Goal: Check status: Check status

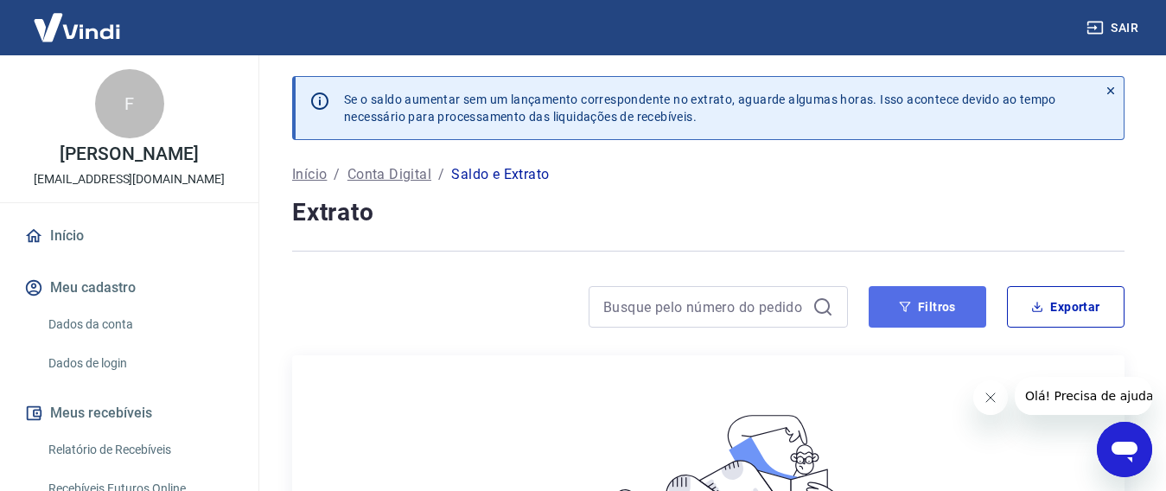
click at [927, 315] on button "Filtros" at bounding box center [927, 306] width 118 height 41
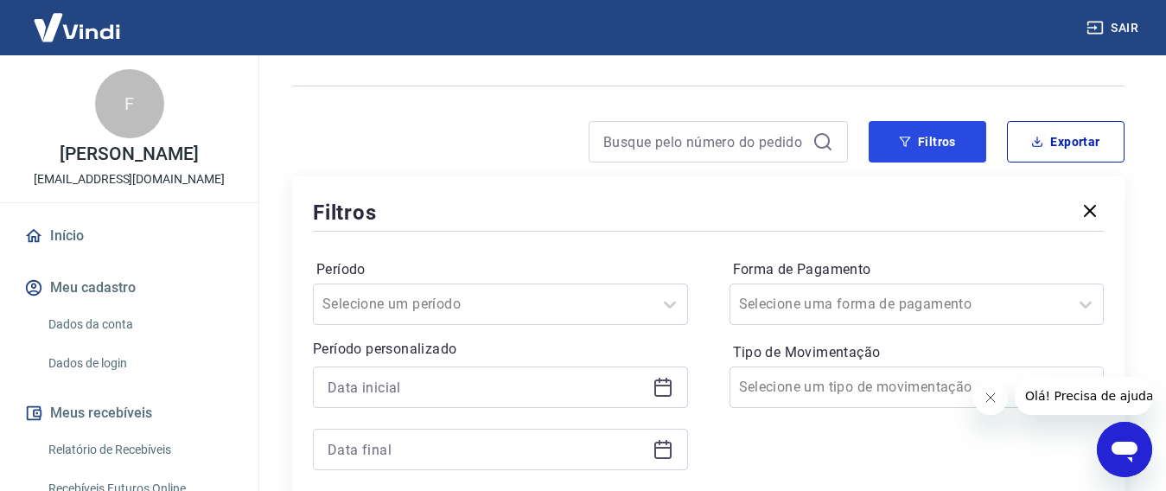
scroll to position [173, 0]
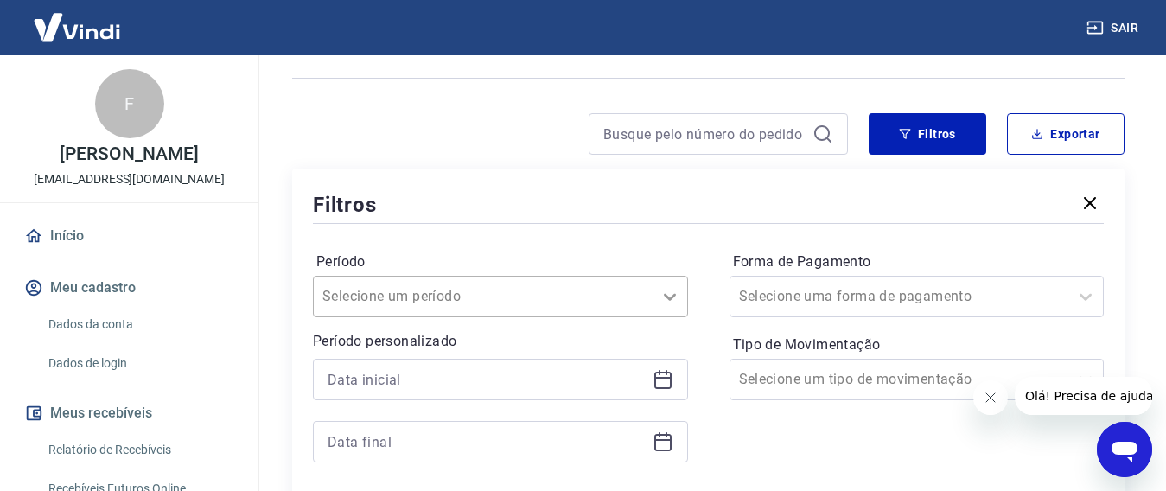
click at [652, 297] on div "Selecione um período" at bounding box center [500, 296] width 375 height 41
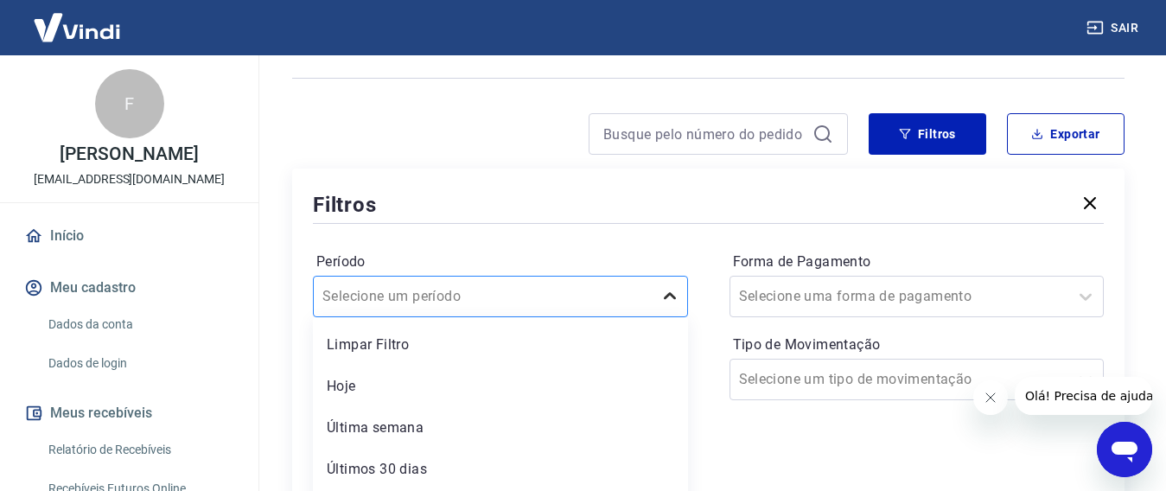
scroll to position [255, 0]
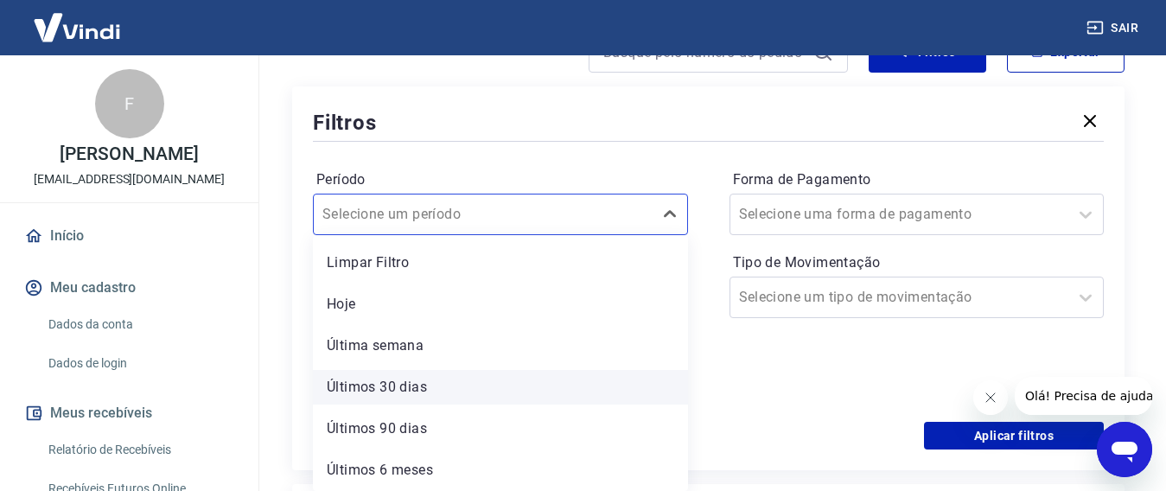
click at [415, 397] on div "Últimos 30 dias" at bounding box center [500, 387] width 375 height 35
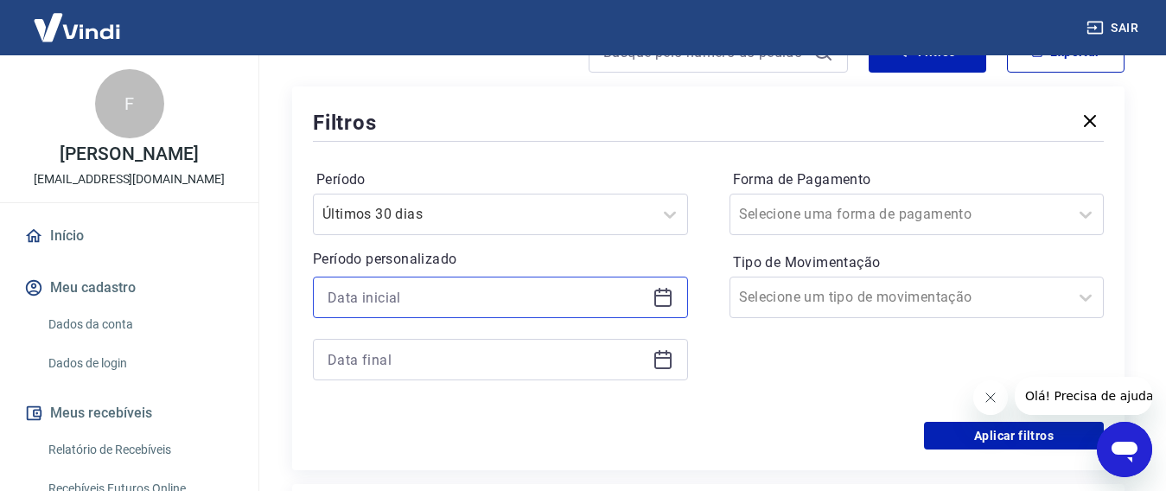
click at [615, 300] on input at bounding box center [487, 297] width 318 height 26
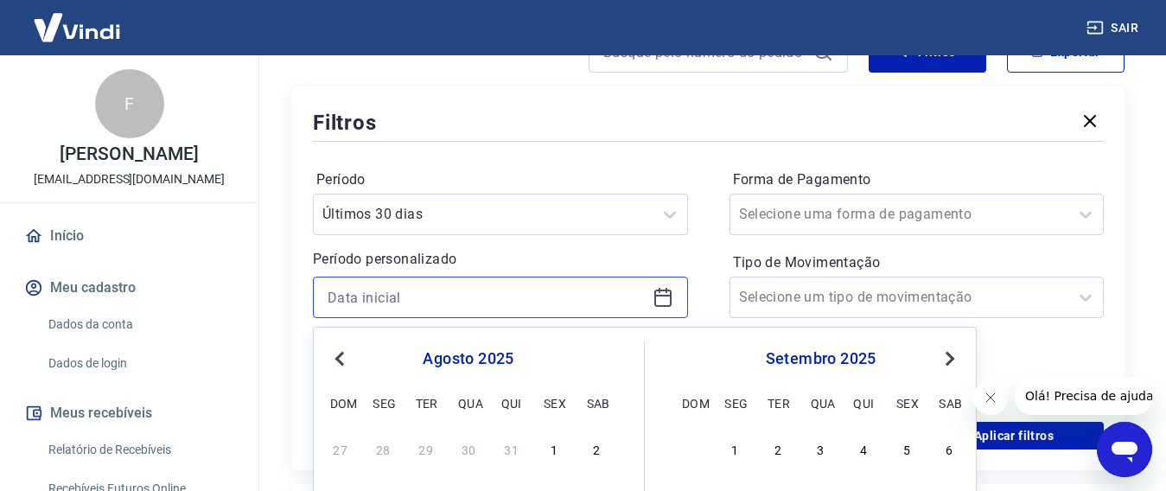
scroll to position [428, 0]
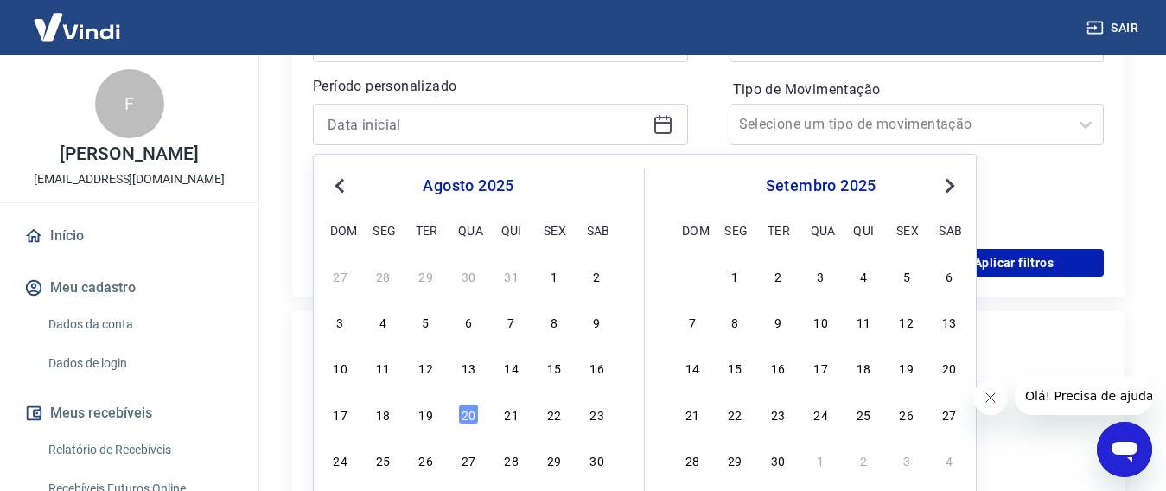
click at [1103, 171] on div "Forma de Pagamento Selecione uma forma de pagamento Tipo de Movimentação Seleci…" at bounding box center [916, 110] width 375 height 235
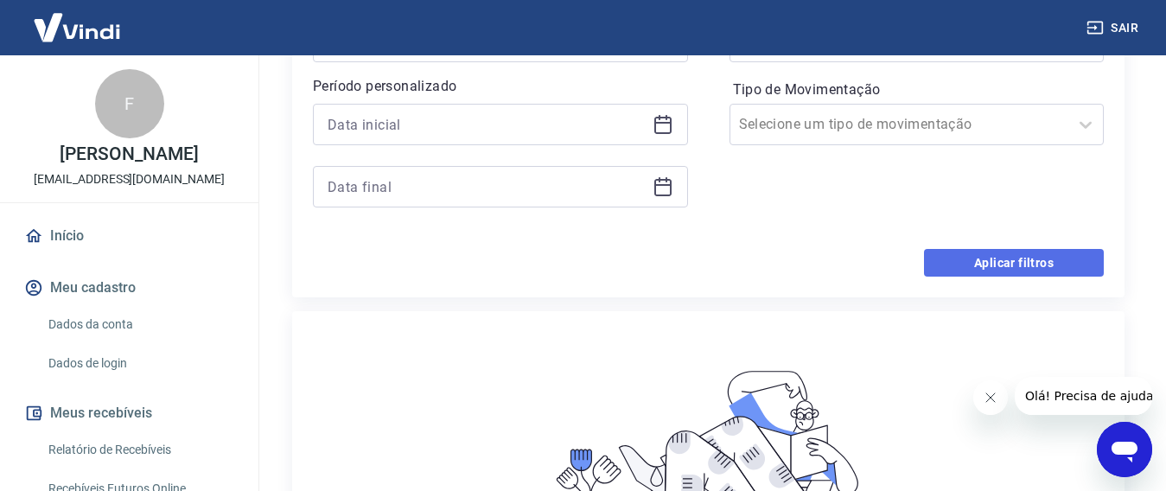
click at [1066, 258] on button "Aplicar filtros" at bounding box center [1014, 263] width 180 height 28
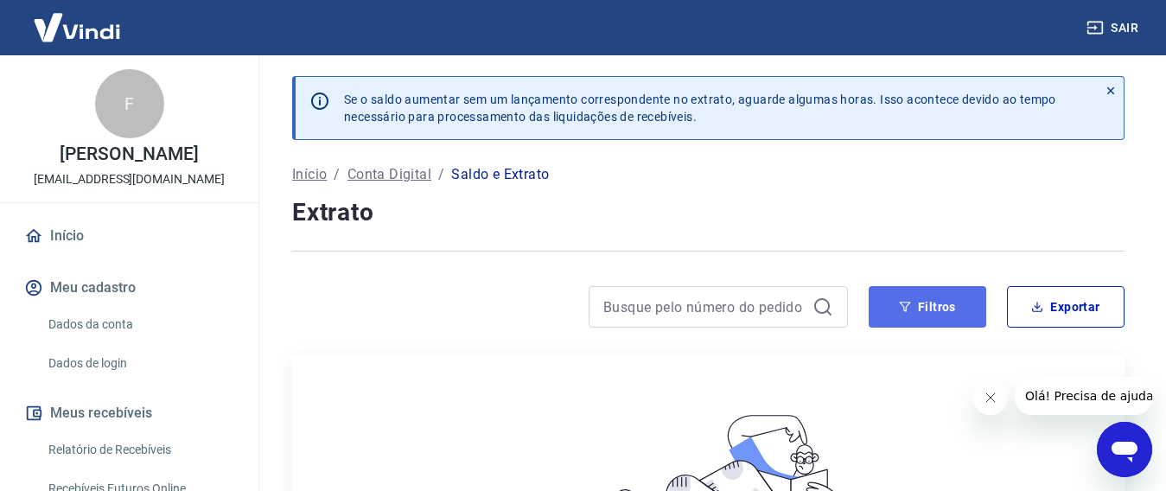
click at [952, 309] on button "Filtros" at bounding box center [927, 306] width 118 height 41
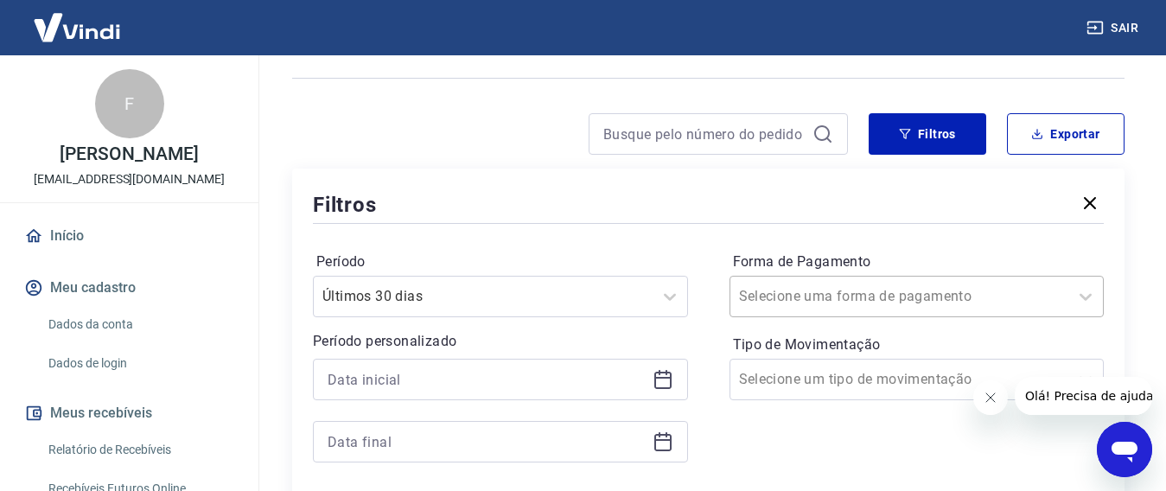
scroll to position [213, 0]
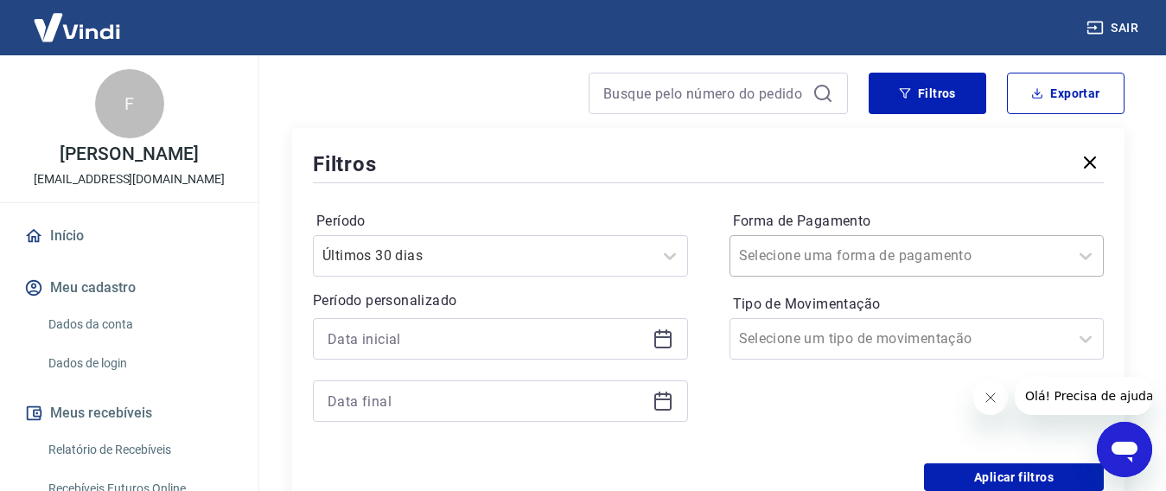
click at [816, 277] on div "Selecione uma forma de pagamento" at bounding box center [916, 255] width 375 height 41
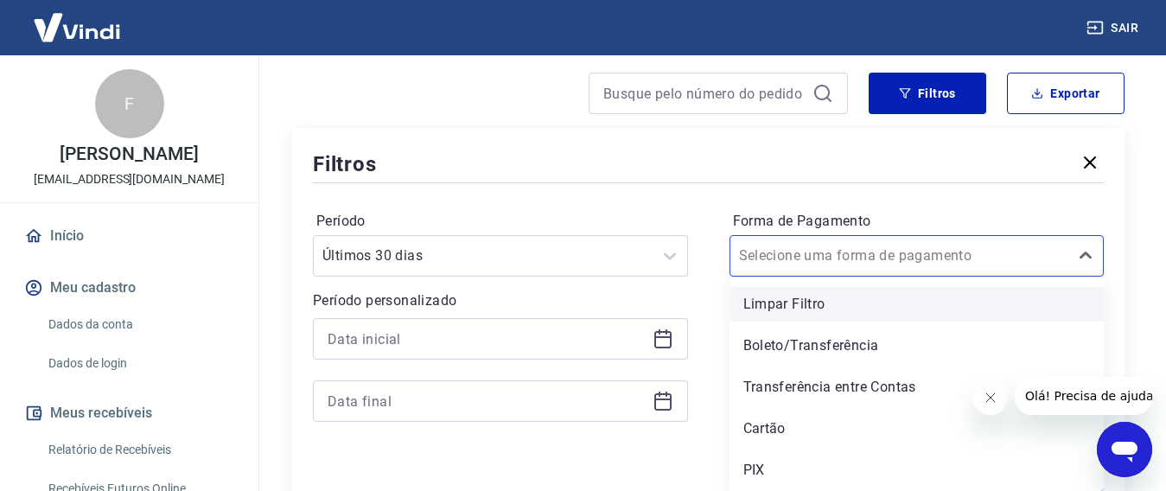
click at [816, 293] on div "Limpar Filtro" at bounding box center [916, 304] width 375 height 35
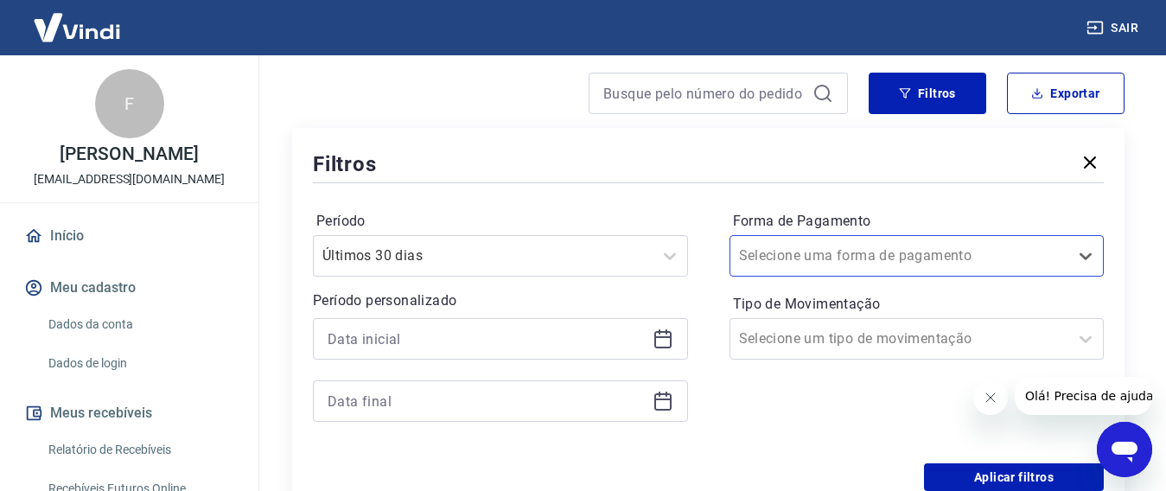
click at [881, 223] on label "Forma de Pagamento" at bounding box center [917, 221] width 368 height 21
click at [881, 254] on input "Forma de Pagamento" at bounding box center [826, 255] width 175 height 21
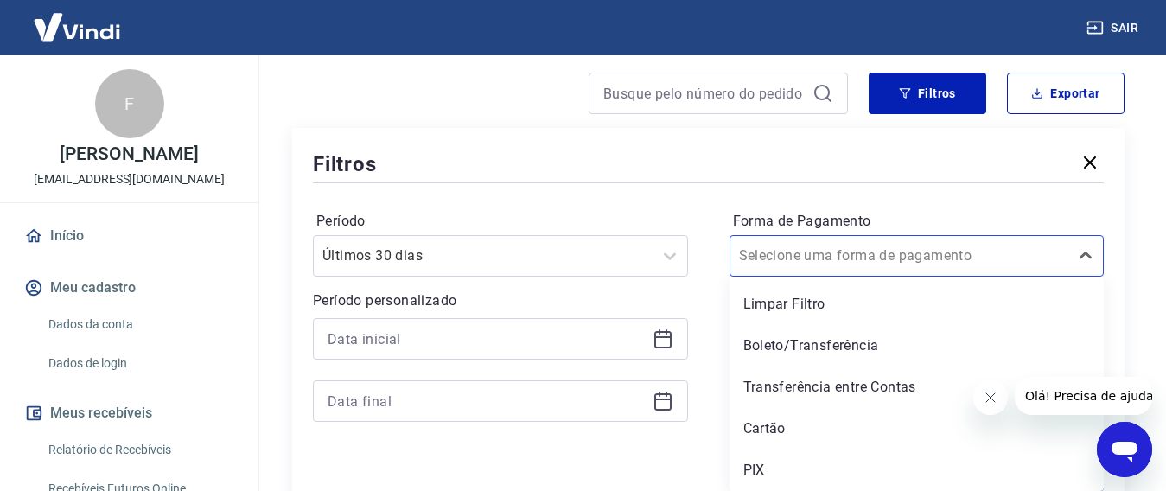
click at [657, 213] on label "Período" at bounding box center [500, 221] width 368 height 21
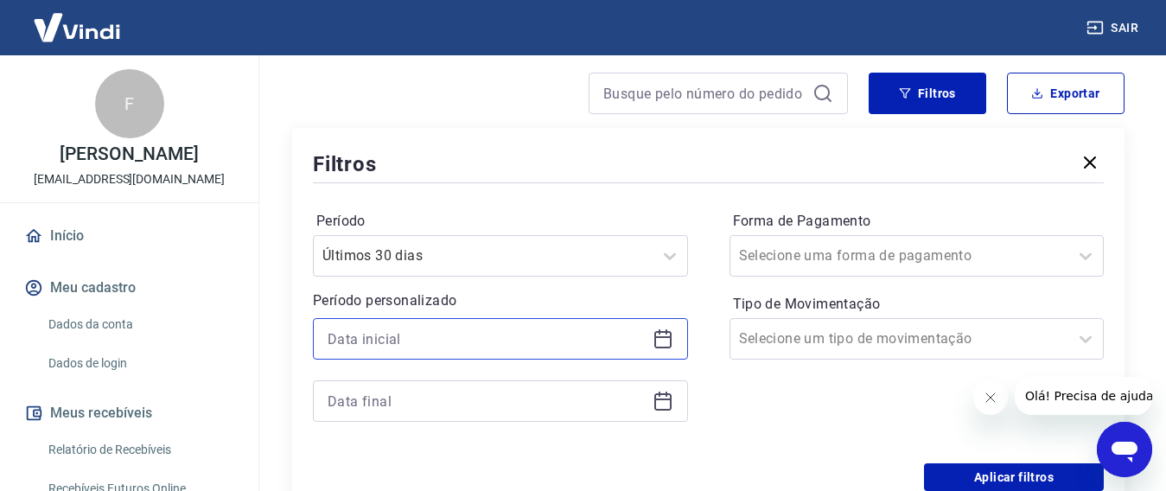
click at [584, 328] on input at bounding box center [487, 339] width 318 height 26
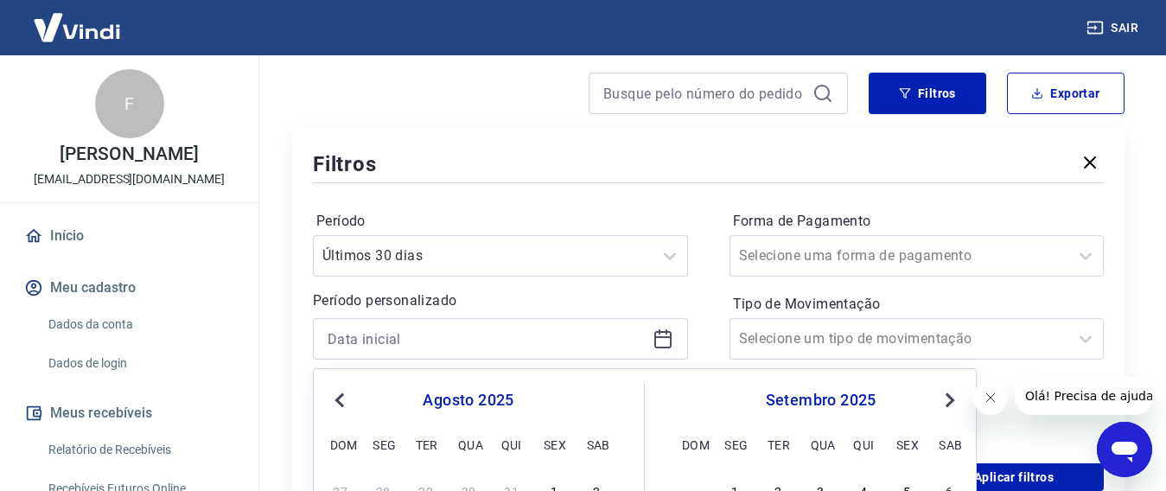
click at [334, 398] on button "Previous Month" at bounding box center [339, 400] width 21 height 21
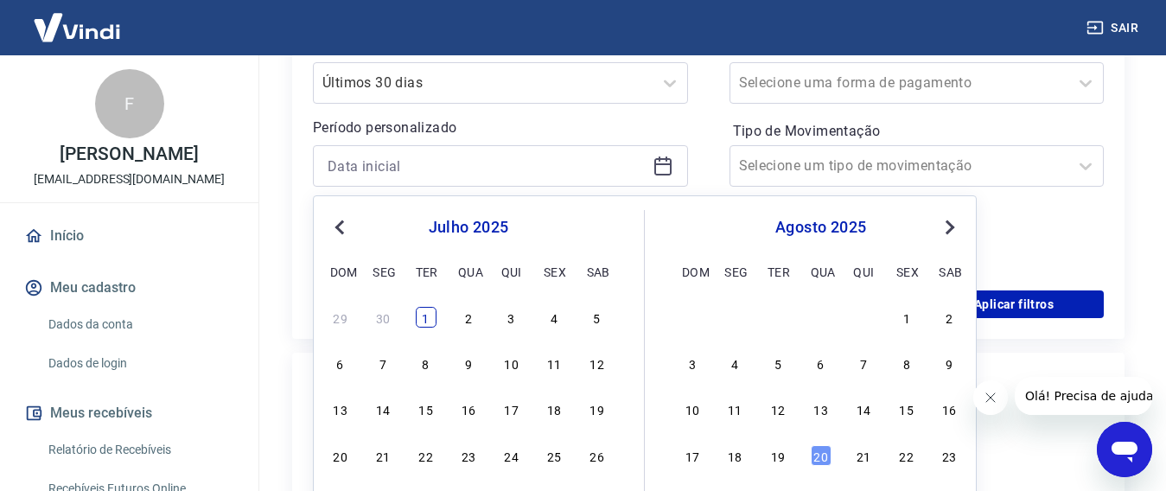
click at [425, 317] on div "1" at bounding box center [426, 317] width 21 height 21
type input "[DATE]"
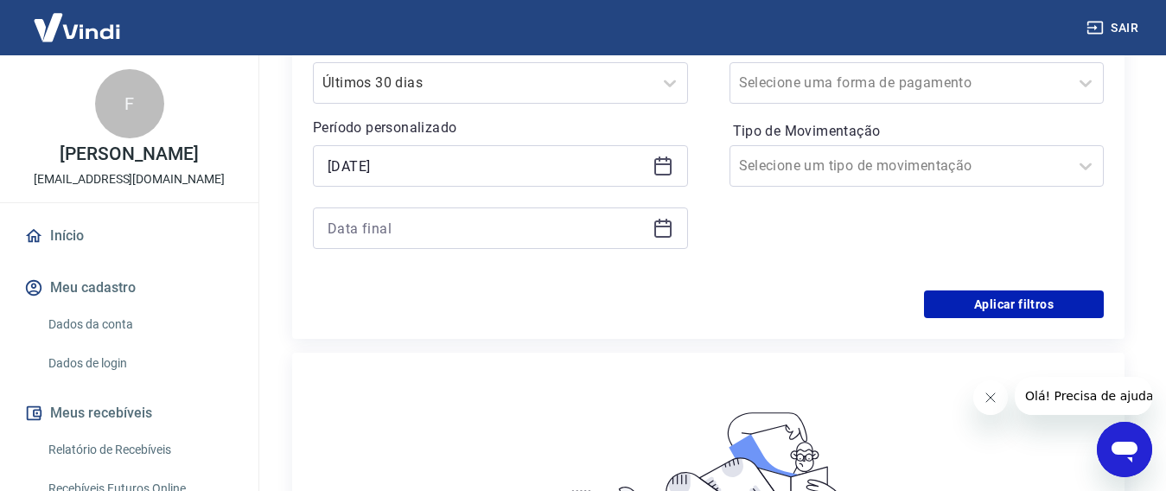
click at [556, 243] on div at bounding box center [500, 227] width 375 height 41
click at [554, 219] on input at bounding box center [487, 228] width 318 height 26
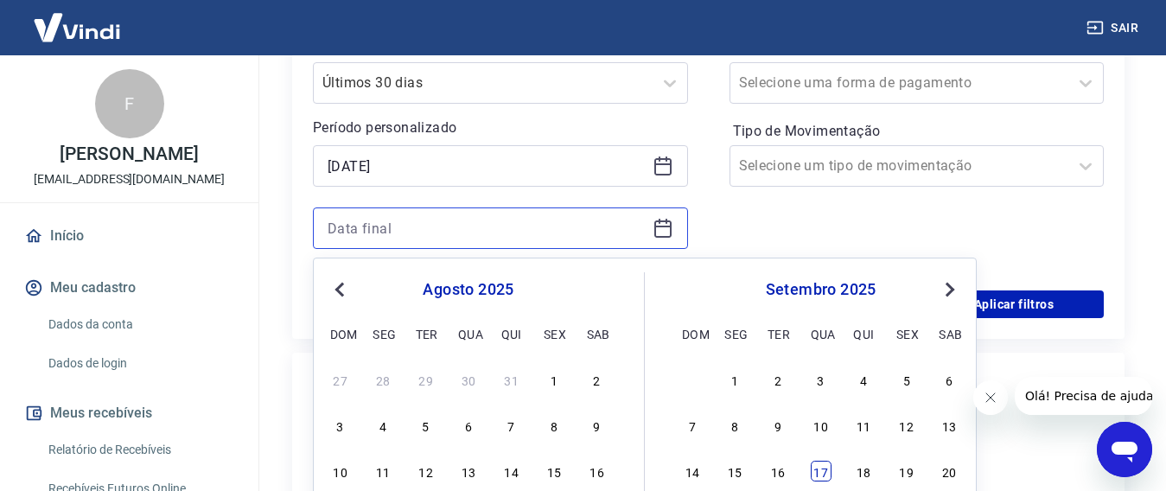
scroll to position [559, 0]
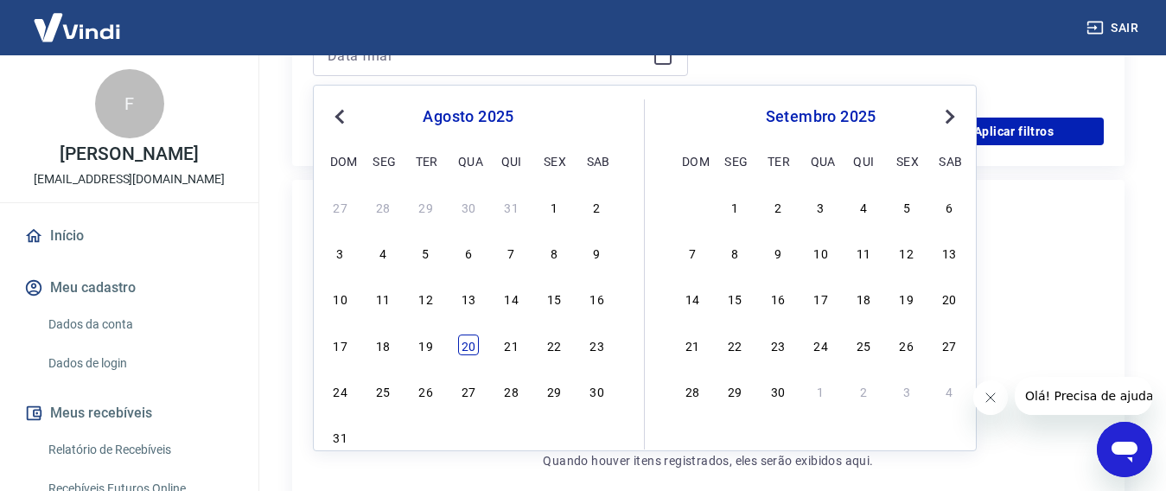
click at [467, 353] on div "20" at bounding box center [468, 344] width 21 height 21
type input "[DATE]"
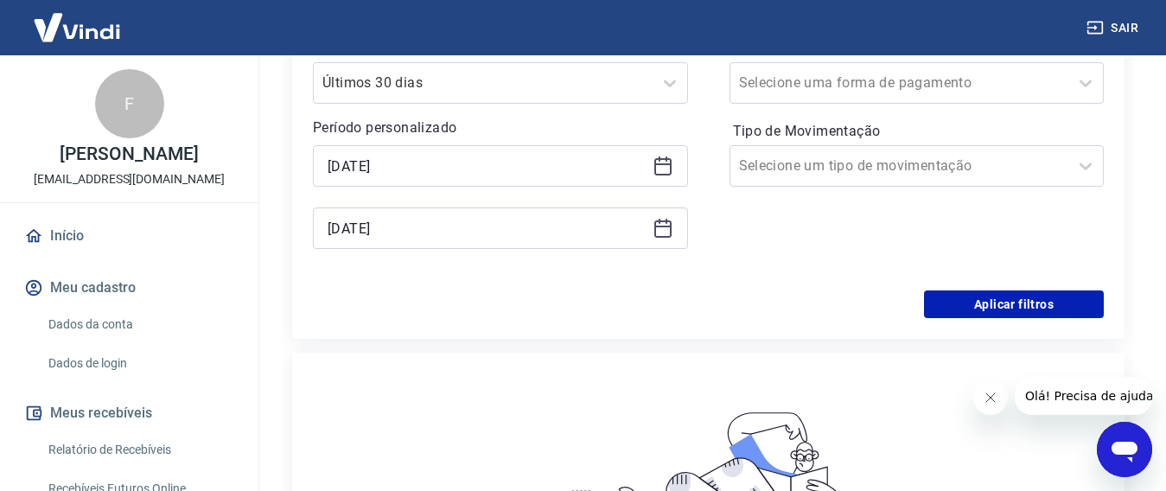
scroll to position [300, 0]
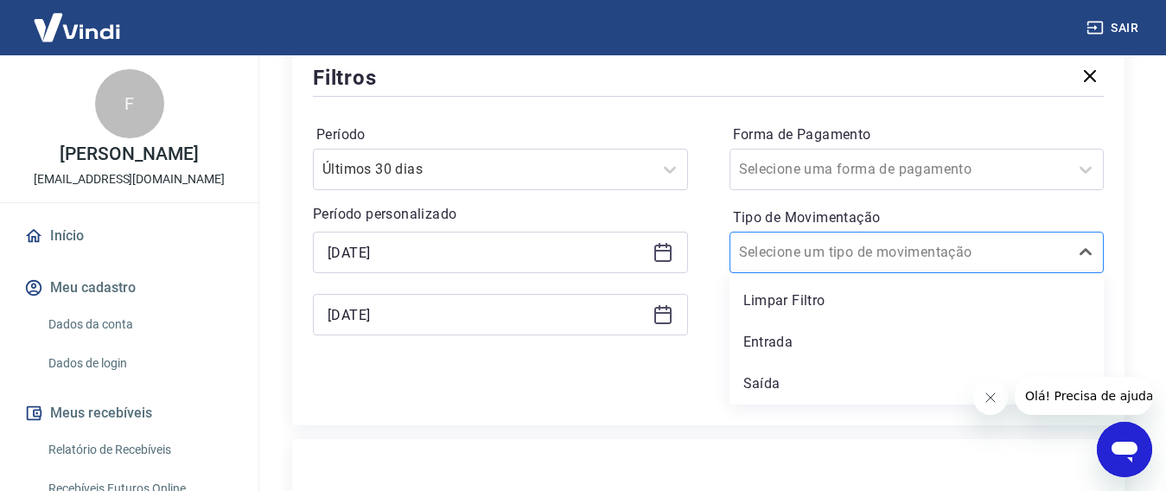
click at [980, 266] on div "Selecione um tipo de movimentação" at bounding box center [899, 252] width 339 height 31
click at [876, 246] on input "Tipo de Movimentação" at bounding box center [826, 252] width 175 height 21
click at [868, 239] on div "Selecione um tipo de movimentação" at bounding box center [899, 252] width 339 height 31
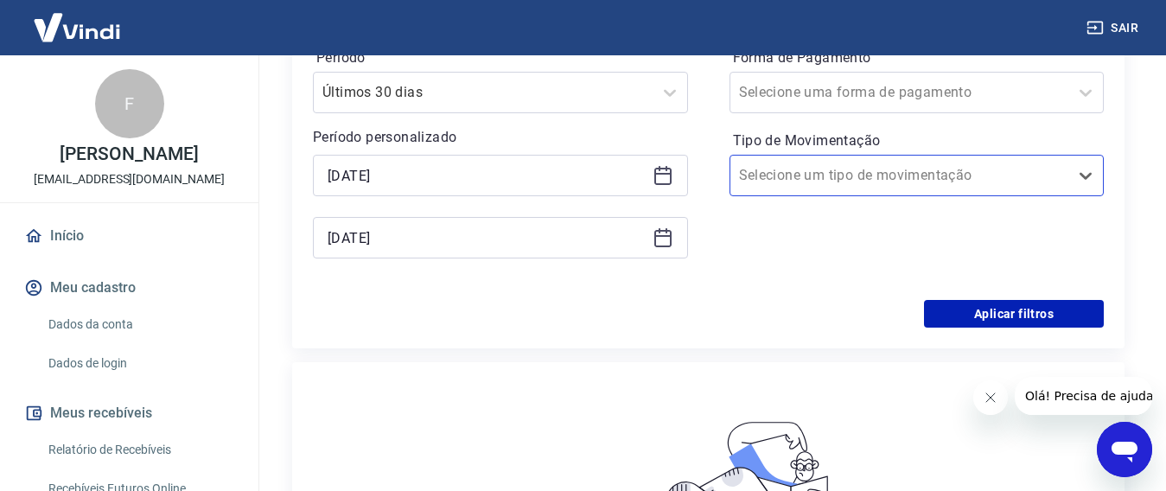
scroll to position [473, 0]
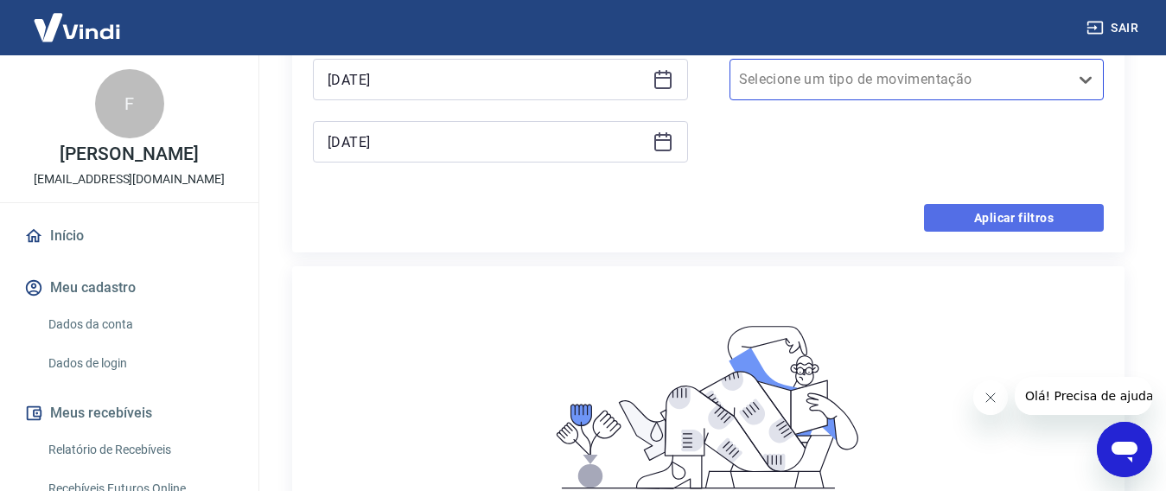
click at [990, 208] on button "Aplicar filtros" at bounding box center [1014, 218] width 180 height 28
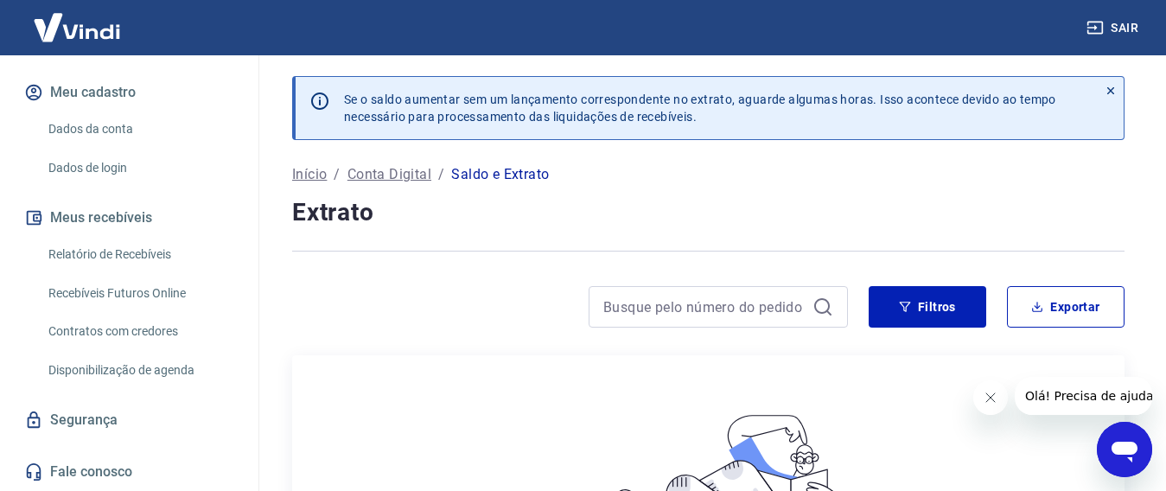
click at [107, 123] on link "Dados da conta" at bounding box center [139, 128] width 196 height 35
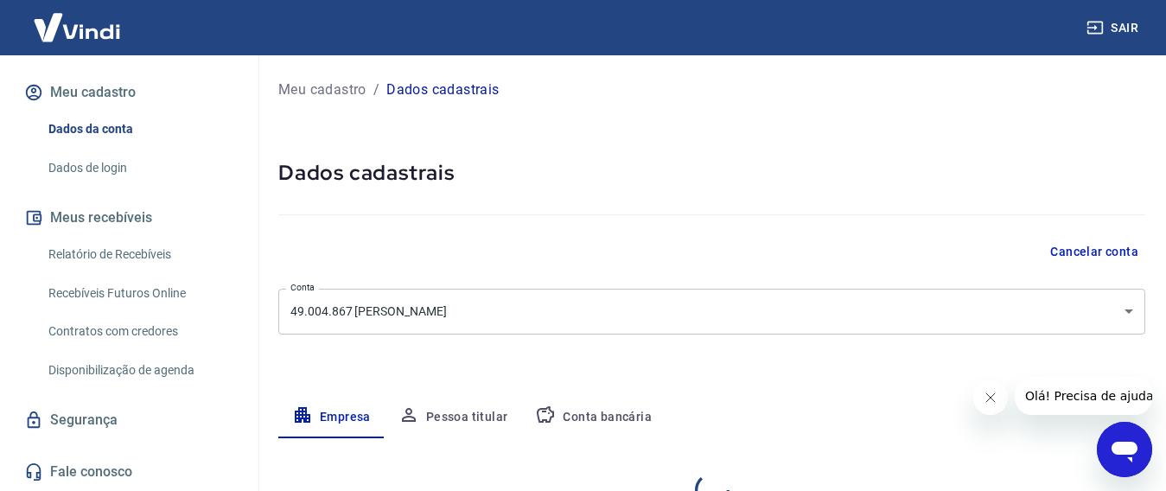
select select "PR"
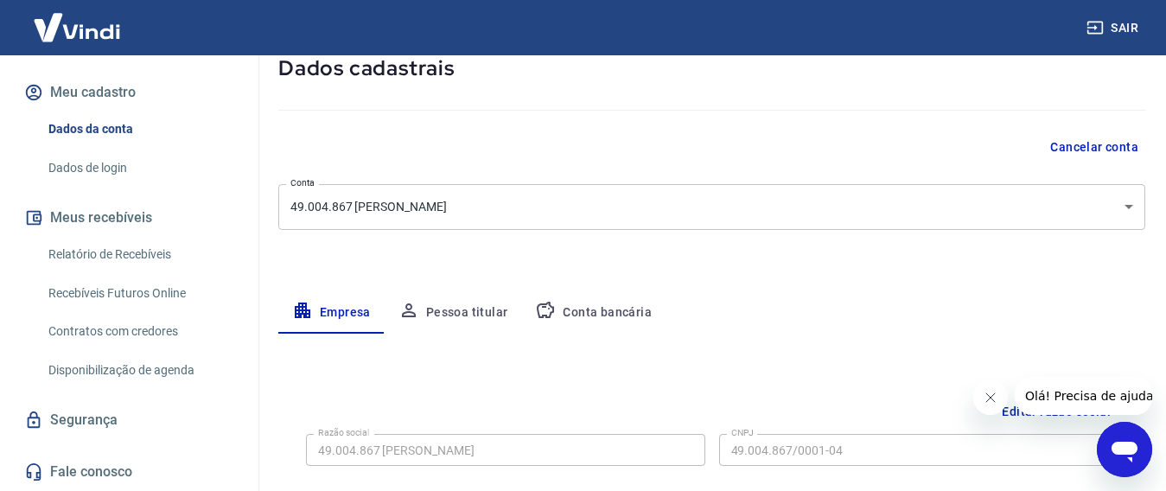
scroll to position [259, 0]
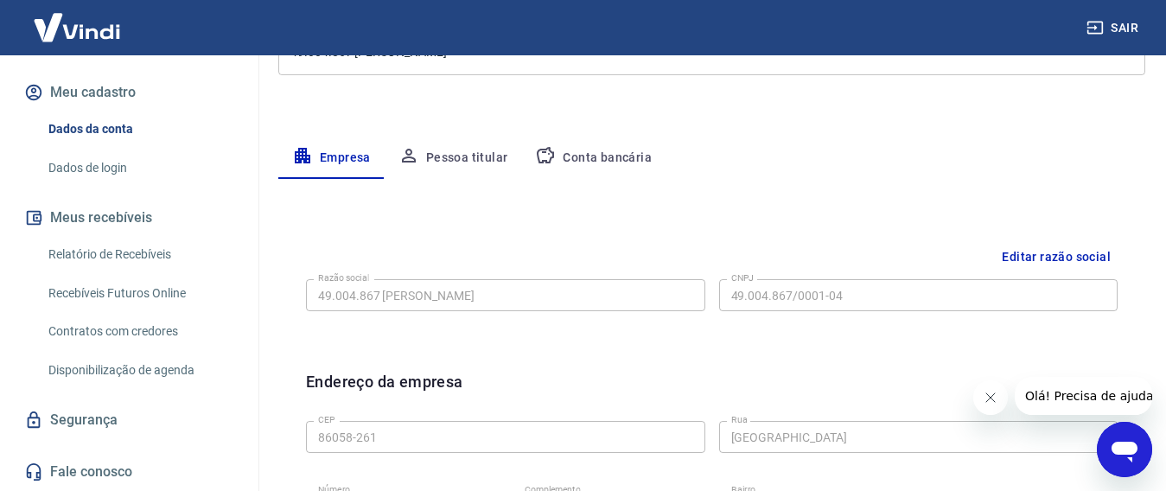
click at [93, 263] on link "Relatório de Recebíveis" at bounding box center [139, 254] width 196 height 35
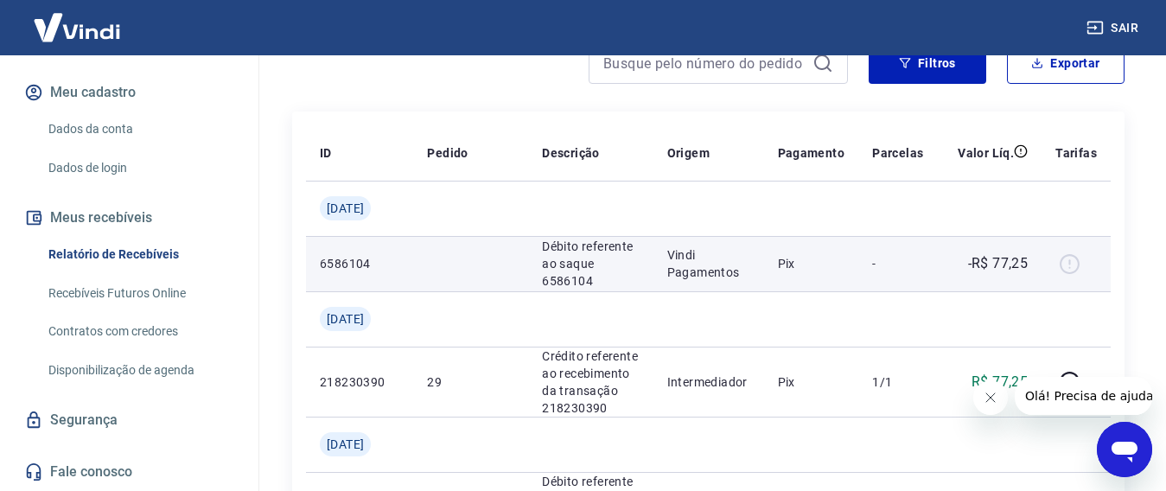
scroll to position [259, 0]
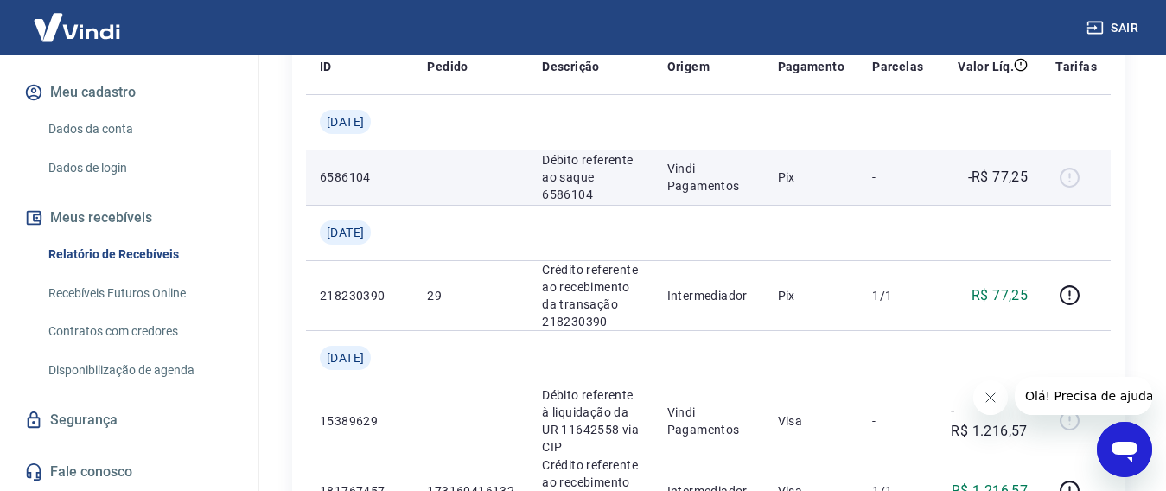
click at [981, 181] on p "-R$ 77,25" at bounding box center [998, 177] width 60 height 21
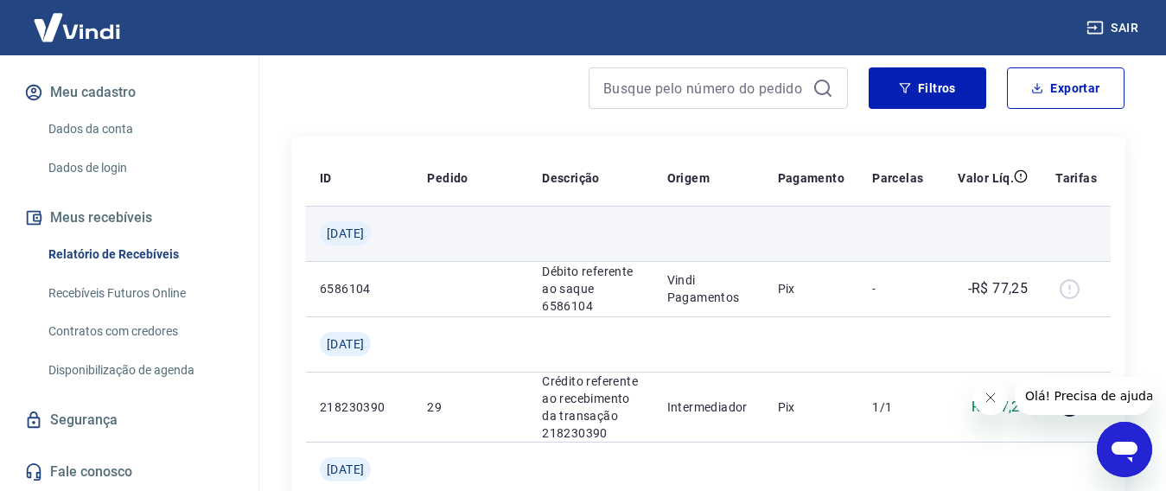
scroll to position [173, 0]
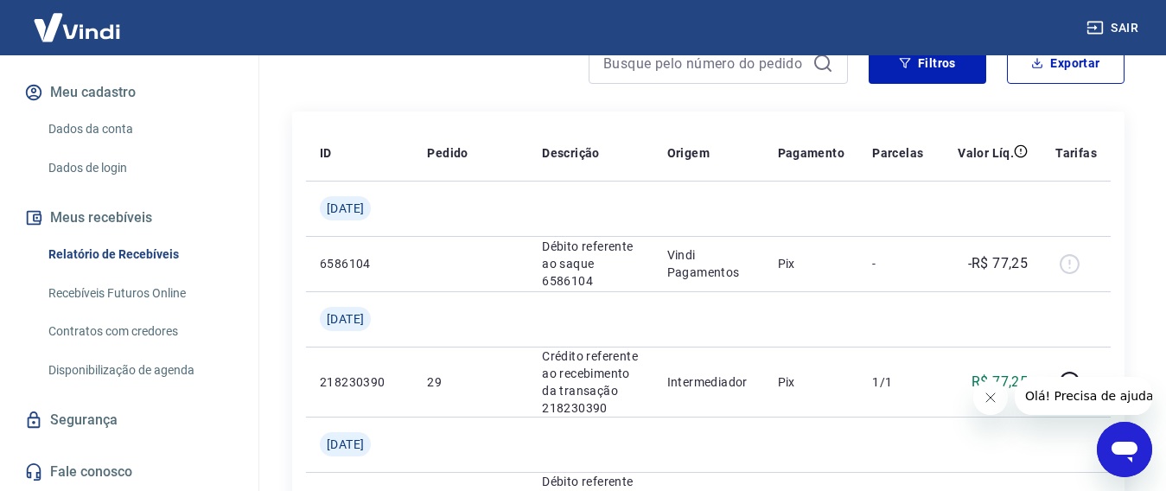
click at [176, 294] on link "Recebíveis Futuros Online" at bounding box center [139, 293] width 196 height 35
